Goal: Information Seeking & Learning: Check status

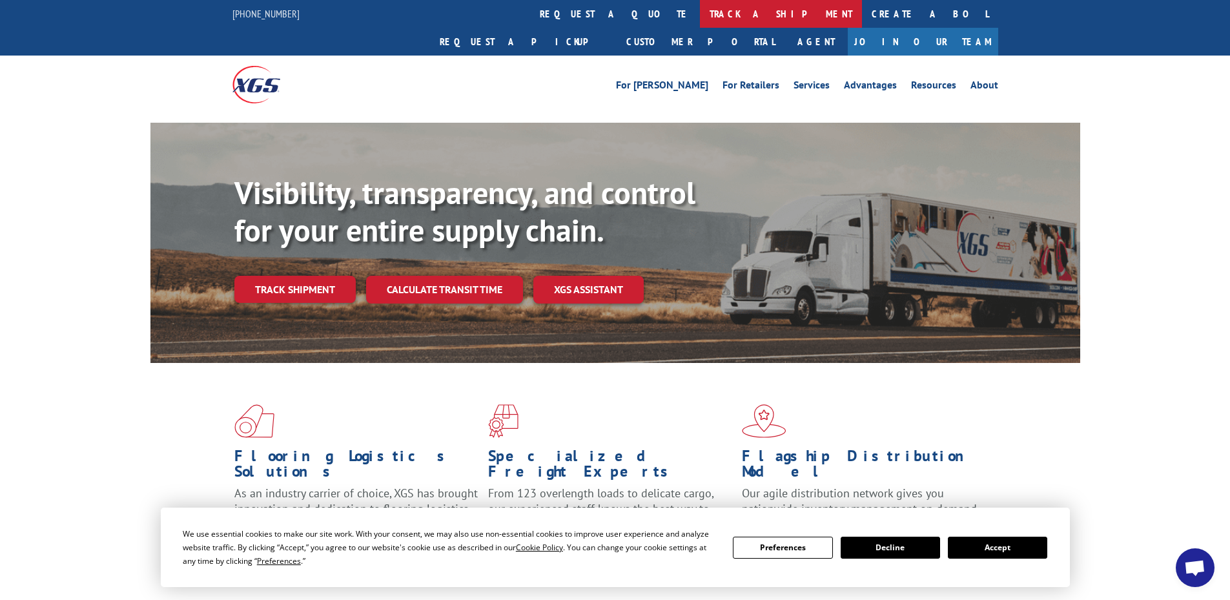
click at [700, 15] on link "track a shipment" at bounding box center [781, 14] width 162 height 28
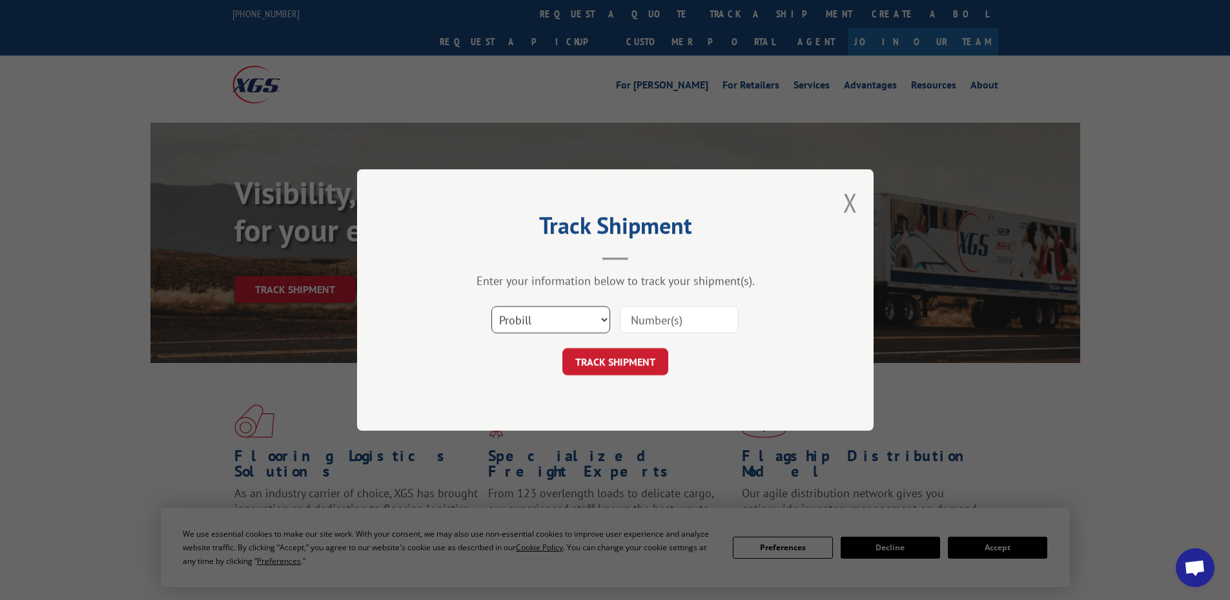
click at [563, 316] on select "Select category... Probill BOL PO" at bounding box center [550, 319] width 119 height 27
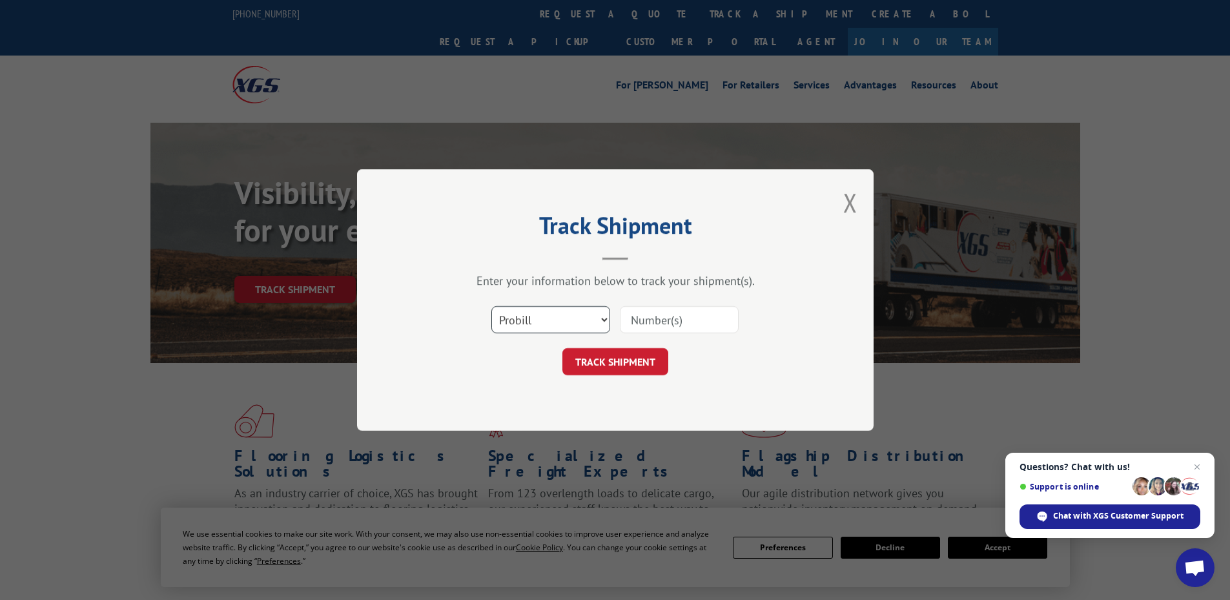
select select "bol"
click at [491, 306] on select "Select category... Probill BOL PO" at bounding box center [550, 319] width 119 height 27
click at [632, 318] on input at bounding box center [679, 319] width 119 height 27
paste input "5194003"
type input "5194003"
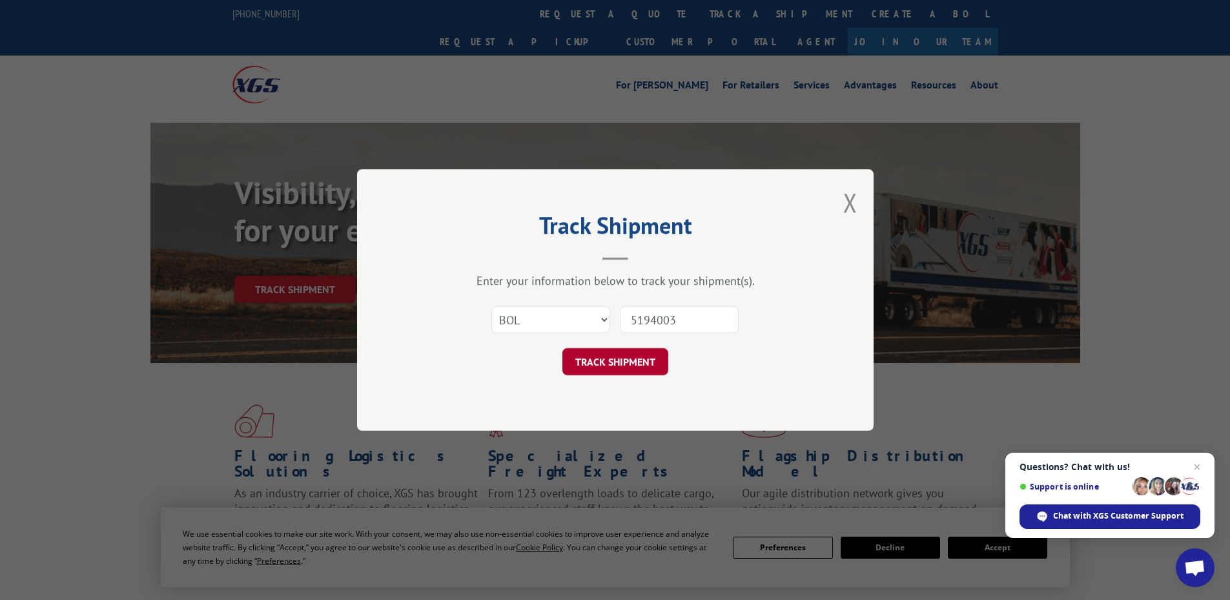
click at [638, 361] on button "TRACK SHIPMENT" at bounding box center [616, 361] width 106 height 27
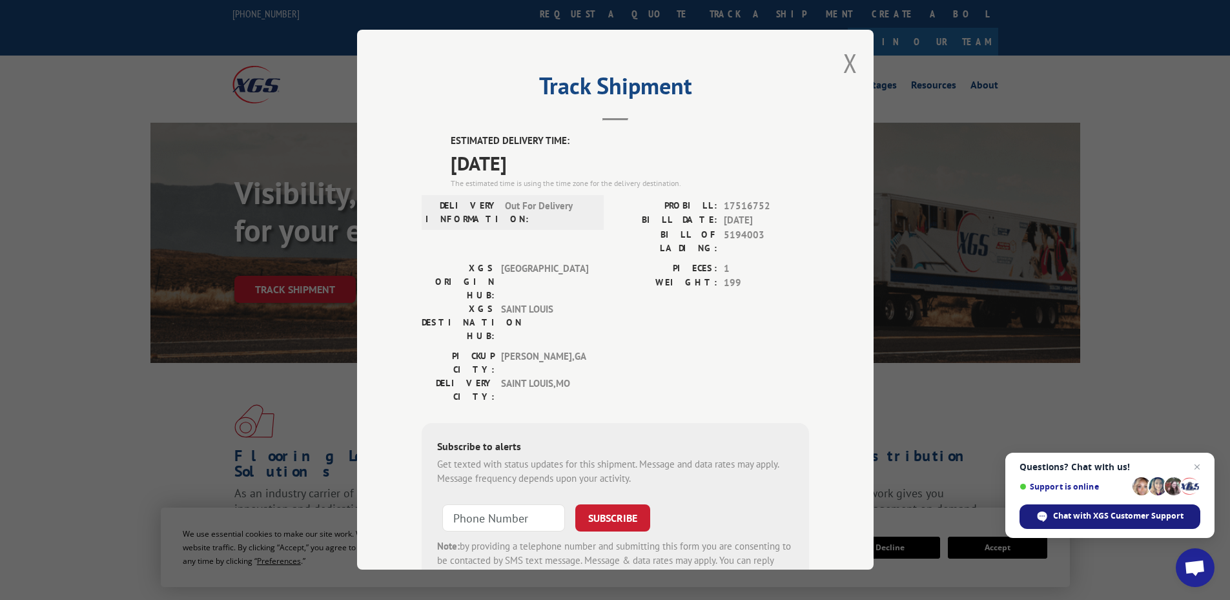
click at [1092, 516] on span "Chat with XGS Customer Support" at bounding box center [1118, 516] width 130 height 12
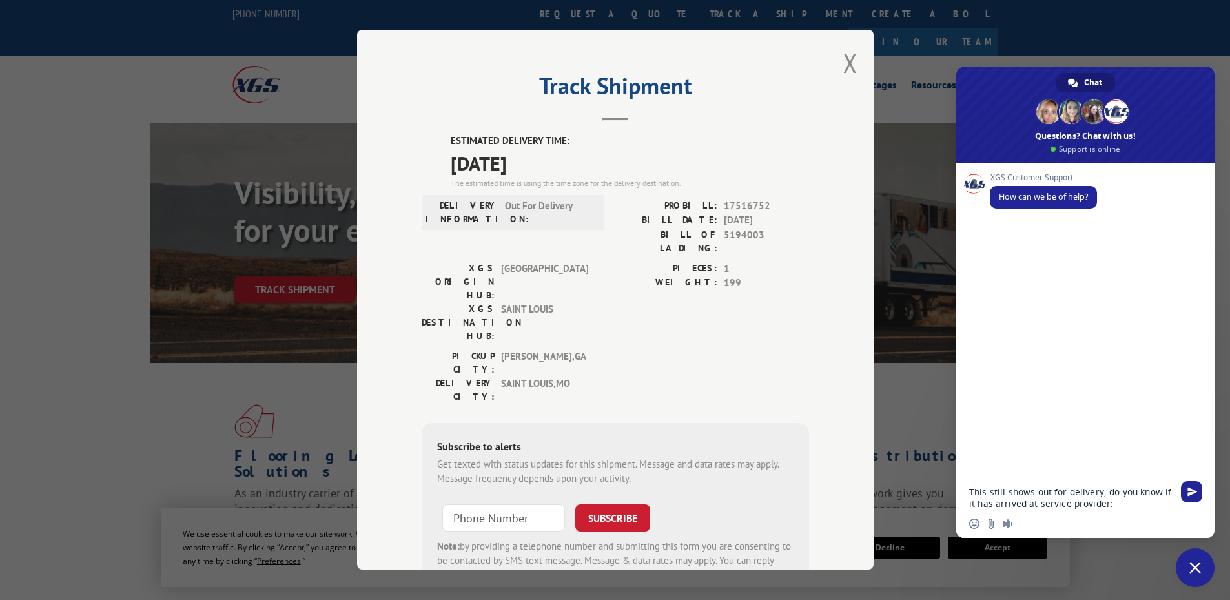
paste textarea "BOL# - 5194003 PRO# - 17516752"
click at [1098, 482] on textarea "This still shows out for delivery, do you know if it has arrived at service pro…" at bounding box center [1071, 492] width 204 height 35
type textarea "This still shows out for delivery [DATE], do you know if it has arrived at serv…"
click at [1190, 479] on span "Send" at bounding box center [1193, 480] width 10 height 10
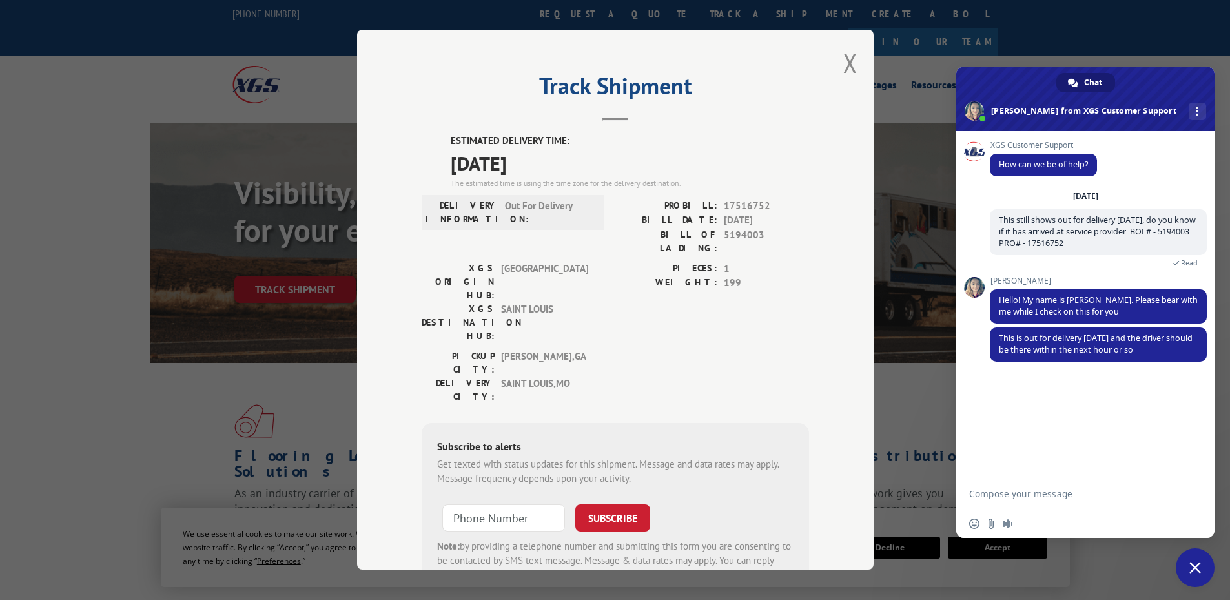
click at [1037, 490] on textarea "Compose your message..." at bounding box center [1071, 494] width 204 height 12
type textarea "Ok perfect, thank you:)"
click at [1192, 492] on span "Send" at bounding box center [1193, 494] width 10 height 10
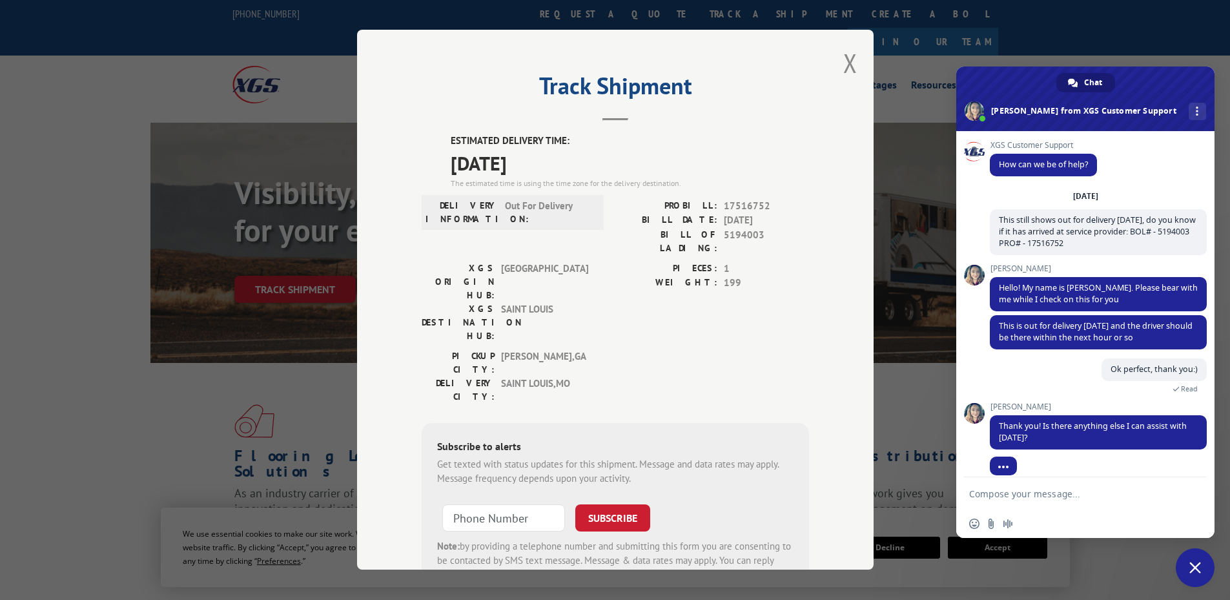
scroll to position [12, 0]
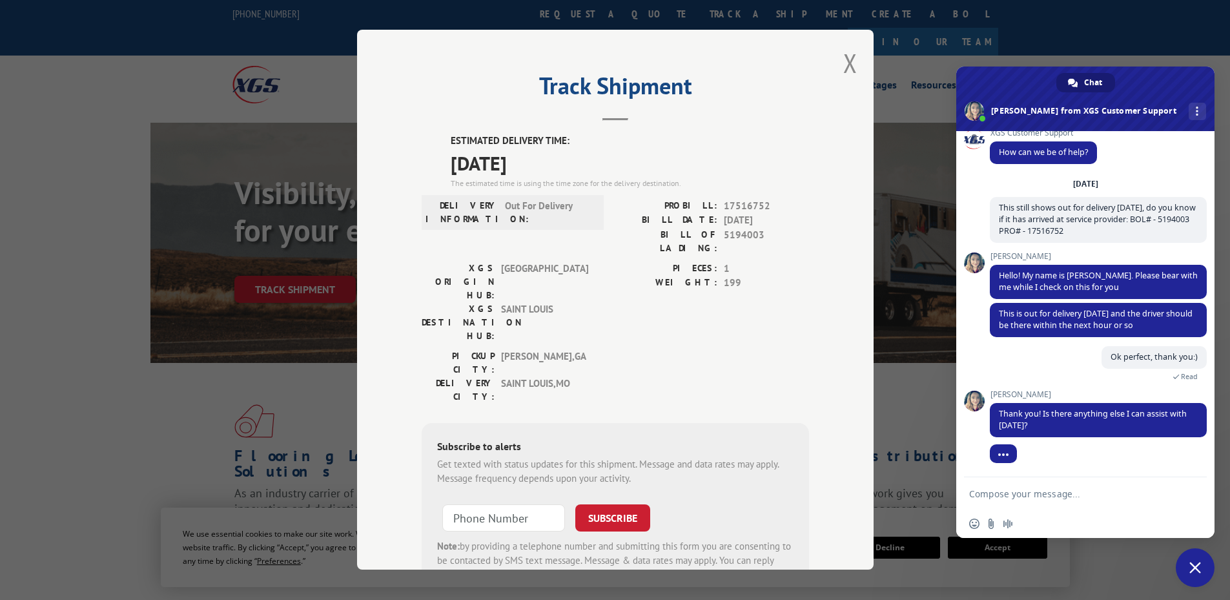
click at [1005, 491] on textarea "Compose your message..." at bounding box center [1071, 494] width 204 height 12
type textarea "No thank you"
click at [1194, 490] on span "Send" at bounding box center [1193, 494] width 10 height 10
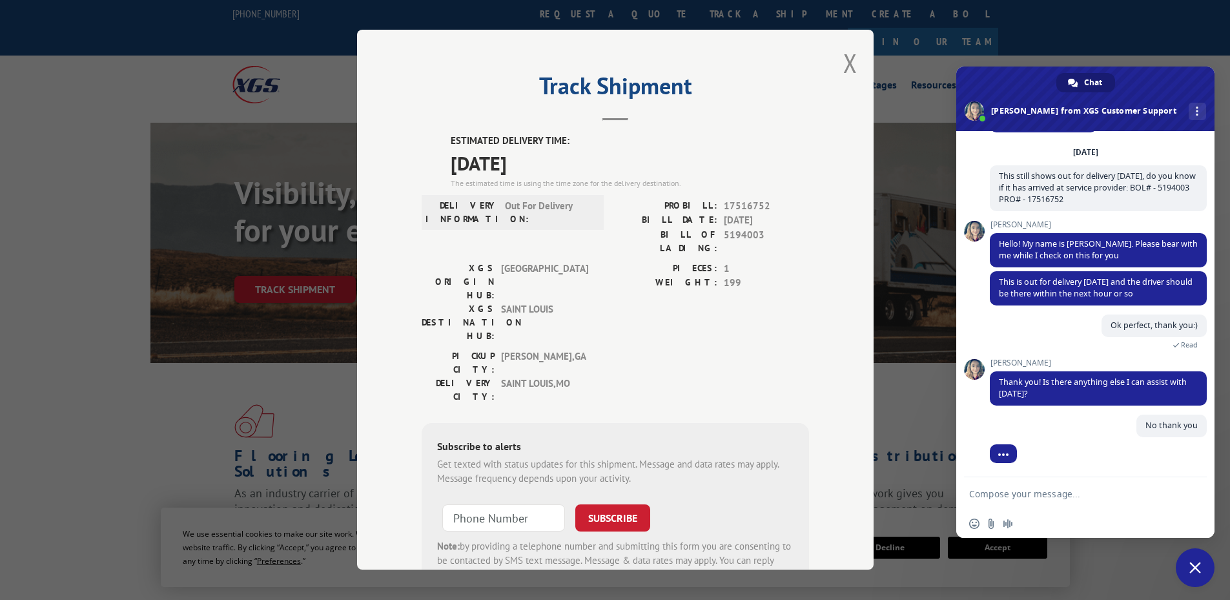
scroll to position [44, 0]
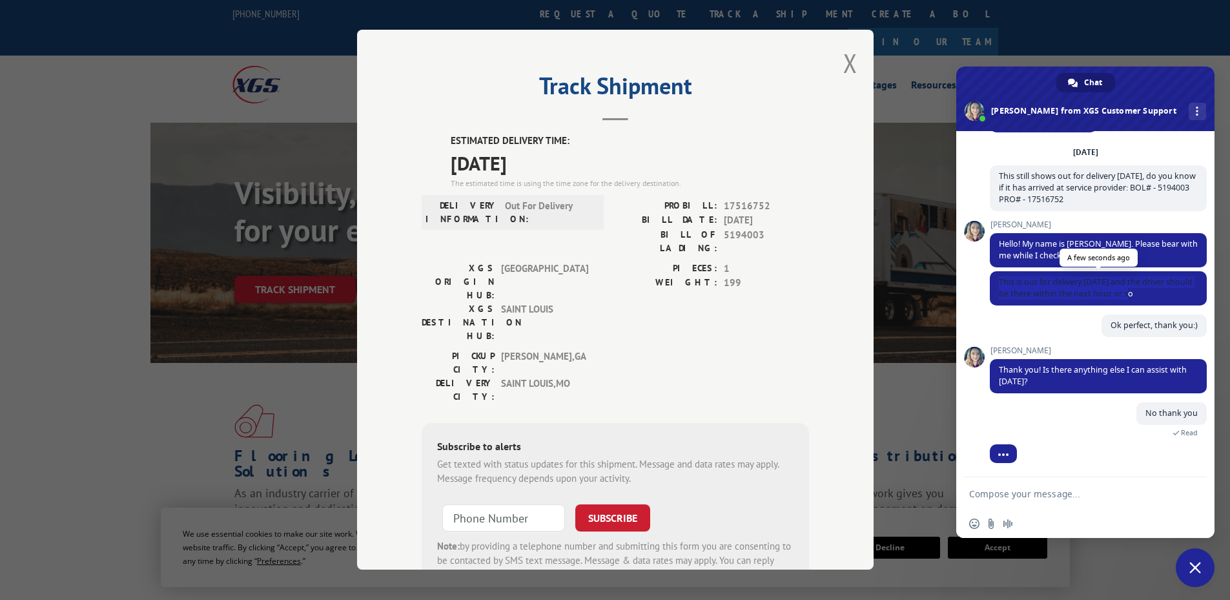
drag, startPoint x: 1163, startPoint y: 293, endPoint x: 998, endPoint y: 286, distance: 165.5
click at [998, 286] on span "This is out for delivery [DATE] and the driver should be there within the next …" at bounding box center [1098, 288] width 217 height 34
copy span "This is out for delivery [DATE] and the driver should be there within the next …"
